Goal: Information Seeking & Learning: Learn about a topic

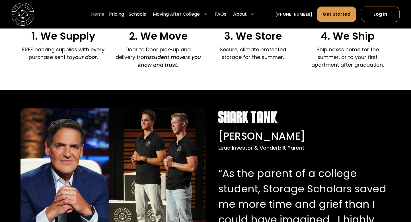
scroll to position [486, 0]
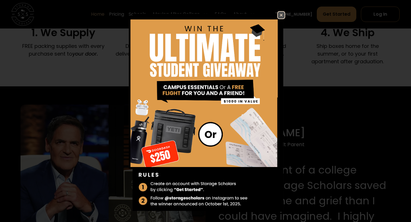
click at [282, 12] on img at bounding box center [281, 15] width 7 height 7
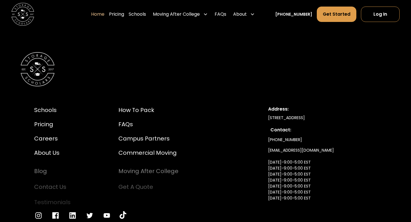
scroll to position [1852, 0]
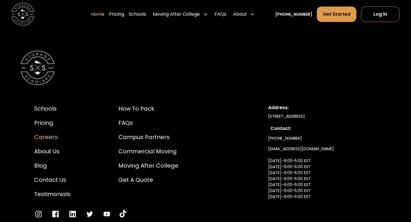
click at [51, 136] on div "Careers" at bounding box center [52, 137] width 36 height 9
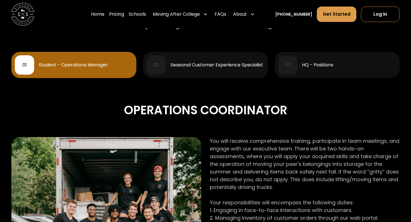
scroll to position [256, 0]
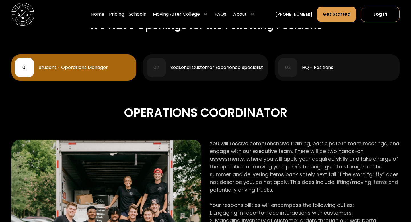
click at [197, 68] on div "Seasonal Customer Experience Specialist" at bounding box center [217, 67] width 93 height 5
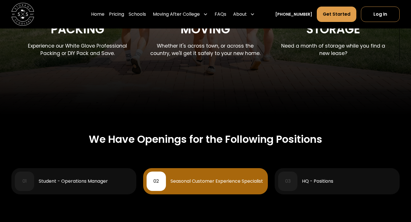
scroll to position [262, 0]
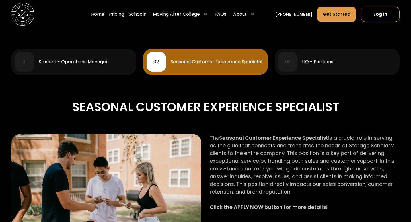
click at [306, 70] on div "03 HQ - Positions" at bounding box center [337, 61] width 118 height 19
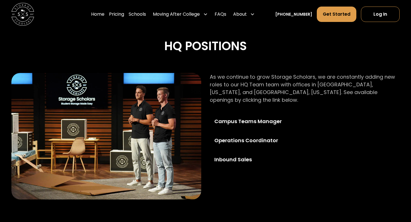
scroll to position [324, 0]
